Goal: Task Accomplishment & Management: Use online tool/utility

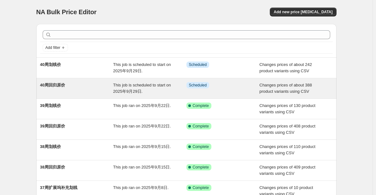
click at [165, 89] on div "This job is scheduled to start on 2025年9月29日." at bounding box center [149, 88] width 73 height 13
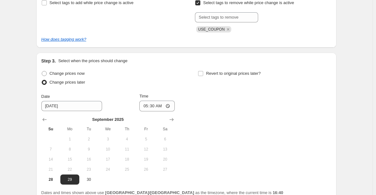
click at [21, 51] on div "40周回归原价. This page is ready 40周回归原价 Info Scheduled Copy to new job Delete job M…" at bounding box center [186, 16] width 372 height 475
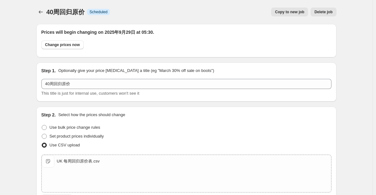
click at [46, 13] on div at bounding box center [41, 12] width 10 height 9
click at [43, 12] on icon "Price change jobs" at bounding box center [41, 12] width 6 height 6
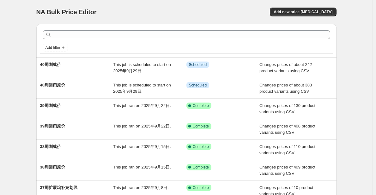
click at [26, 88] on div "NA Bulk Price Editor. This page is ready NA Bulk Price Editor Add new price [ME…" at bounding box center [186, 162] width 372 height 325
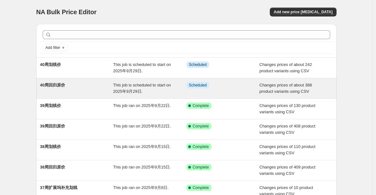
click at [64, 86] on span "40周回归原价" at bounding box center [52, 85] width 25 height 5
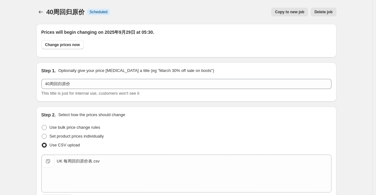
click at [295, 12] on span "Copy to new job" at bounding box center [289, 11] width 29 height 5
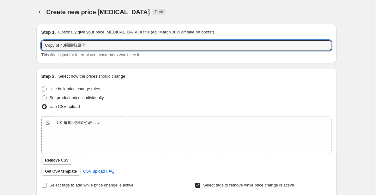
drag, startPoint x: 67, startPoint y: 47, endPoint x: 39, endPoint y: 46, distance: 27.8
click at [39, 46] on div "Step 1. Optionally give your price [MEDICAL_DATA] a title (eg "March 30% off sa…" at bounding box center [186, 43] width 300 height 39
type input "10月6日回归原价"
click at [39, 46] on div "Step 1. Optionally give your price [MEDICAL_DATA] a title (eg "March 30% off sa…" at bounding box center [186, 43] width 300 height 39
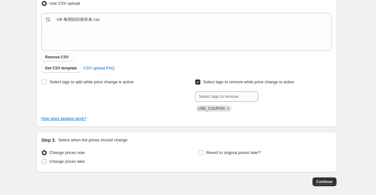
scroll to position [133, 0]
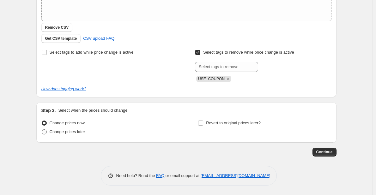
click at [76, 135] on span "Change prices later" at bounding box center [68, 132] width 36 height 6
click at [42, 130] on input "Change prices later" at bounding box center [42, 129] width 0 height 0
radio input "true"
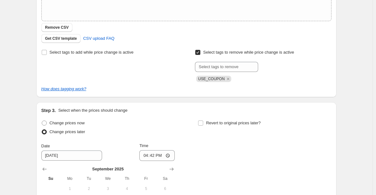
scroll to position [228, 0]
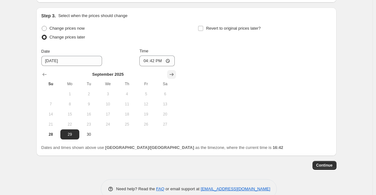
click at [175, 75] on icon "Show next month, October 2025" at bounding box center [171, 74] width 6 height 6
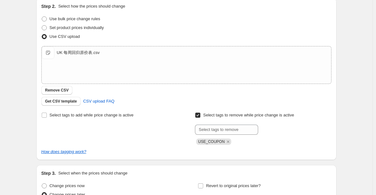
scroll to position [221, 0]
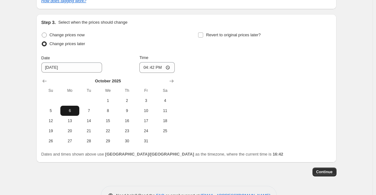
click at [75, 113] on button "6" at bounding box center [69, 111] width 19 height 10
type input "[DATE]"
click at [157, 68] on input "16:42" at bounding box center [156, 67] width 35 height 11
type input "05:30"
click at [207, 98] on div "Change prices now Change prices later Date [DATE] Time 05:[DATE] Mo Tu We Th Fr…" at bounding box center [186, 89] width 290 height 116
